Goal: Check status: Check status

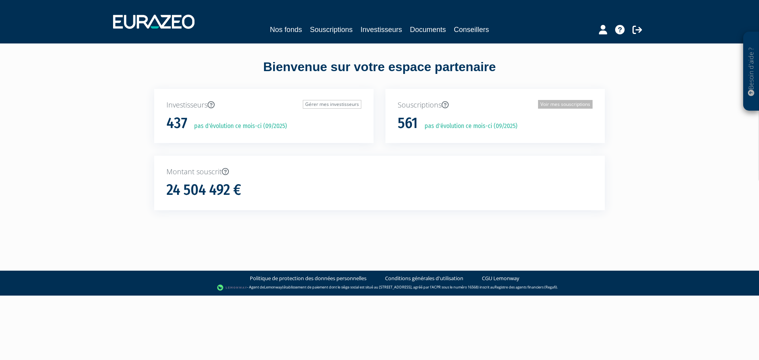
click at [559, 103] on link "Voir mes souscriptions" at bounding box center [565, 104] width 55 height 9
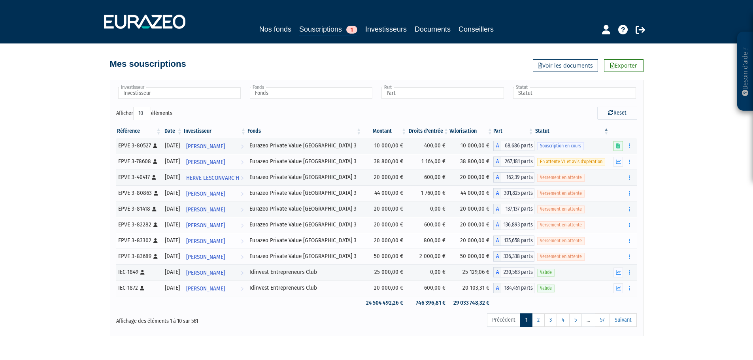
drag, startPoint x: 362, startPoint y: 244, endPoint x: 402, endPoint y: 247, distance: 40.4
click at [402, 247] on tr "EPVE 3-83302 [Français] Personne physique [DATE] [PERSON_NAME] l'investisseur E…" at bounding box center [376, 241] width 521 height 16
click at [407, 247] on td "800,00 €" at bounding box center [428, 241] width 42 height 16
